Goal: Navigation & Orientation: Find specific page/section

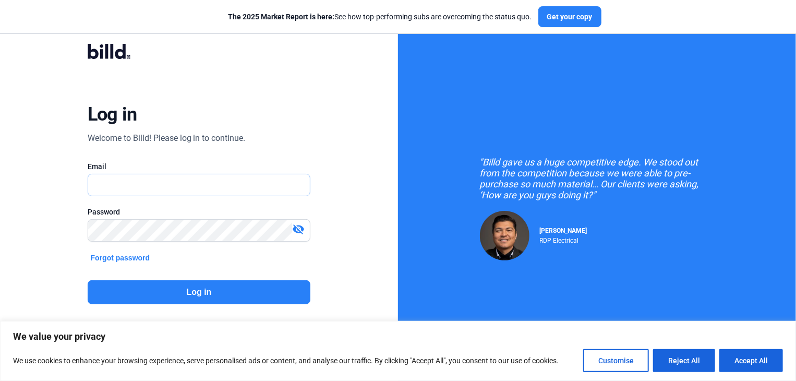
drag, startPoint x: 113, startPoint y: 181, endPoint x: 133, endPoint y: 178, distance: 20.5
click at [113, 183] on input "text" at bounding box center [199, 184] width 222 height 21
type input "[EMAIL_ADDRESS][DOMAIN_NAME]"
click at [300, 228] on mat-icon "visibility_off" at bounding box center [298, 229] width 13 height 13
click at [192, 289] on button "Log in" at bounding box center [199, 292] width 223 height 24
